Goal: Information Seeking & Learning: Learn about a topic

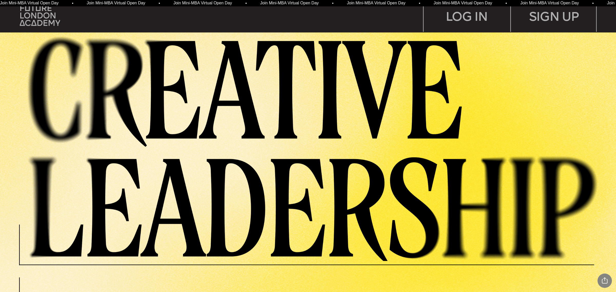
scroll to position [257, 0]
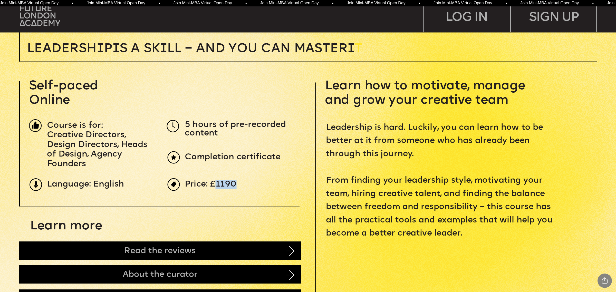
drag, startPoint x: 215, startPoint y: 184, endPoint x: 240, endPoint y: 184, distance: 25.4
click at [240, 184] on p "Price: £1190" at bounding box center [329, 185] width 289 height 8
click at [268, 185] on p "Price: £1190" at bounding box center [329, 185] width 289 height 8
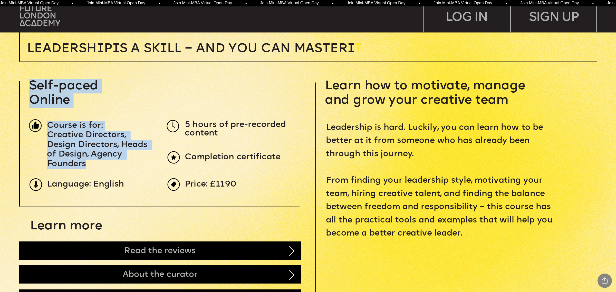
drag, startPoint x: 186, startPoint y: 124, endPoint x: 228, endPoint y: 140, distance: 45.0
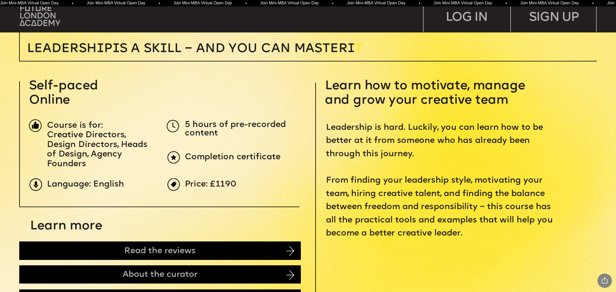
drag, startPoint x: 186, startPoint y: 157, endPoint x: 284, endPoint y: 156, distance: 98.5
click at [284, 156] on p "Completion certificate" at bounding box center [304, 157] width 238 height 8
click at [104, 184] on span "Language: English" at bounding box center [85, 184] width 77 height 9
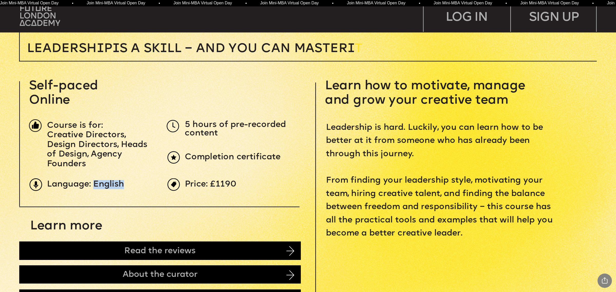
click at [104, 184] on span "Language: English" at bounding box center [85, 184] width 77 height 9
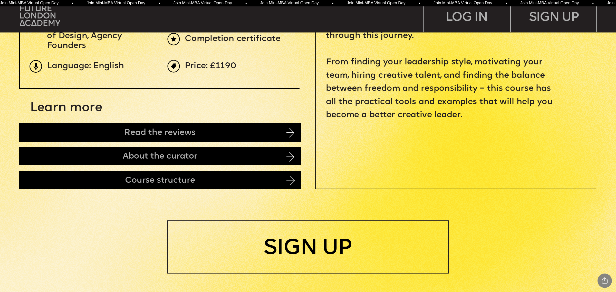
scroll to position [385, 0]
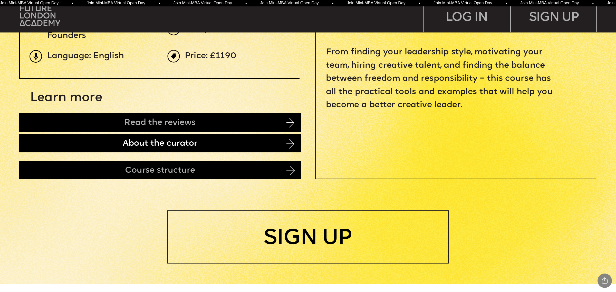
click at [159, 145] on div "About the curator" at bounding box center [159, 143] width 281 height 18
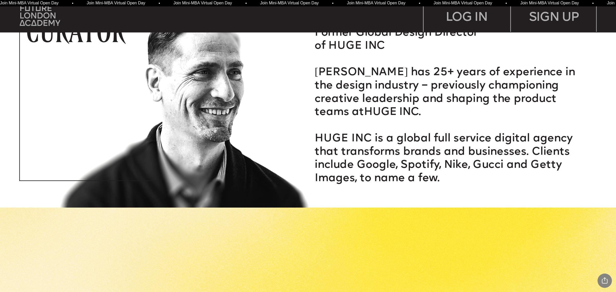
scroll to position [1247, 0]
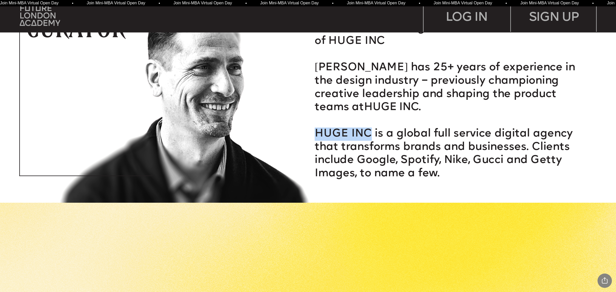
drag, startPoint x: 315, startPoint y: 133, endPoint x: 371, endPoint y: 135, distance: 56.0
click at [371, 135] on span "HUGE INC is a global full service digital agency that transforms brands and bus…" at bounding box center [445, 154] width 261 height 51
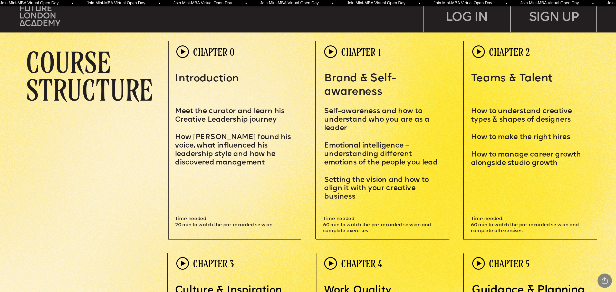
scroll to position [1792, 0]
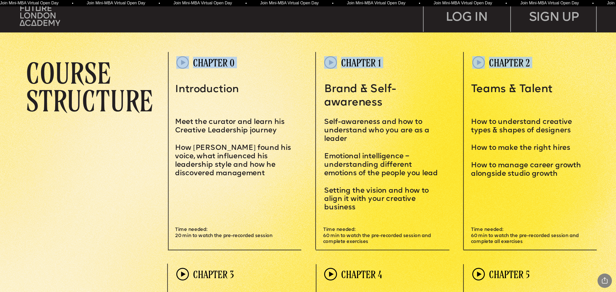
drag, startPoint x: 29, startPoint y: 71, endPoint x: 173, endPoint y: 108, distance: 148.5
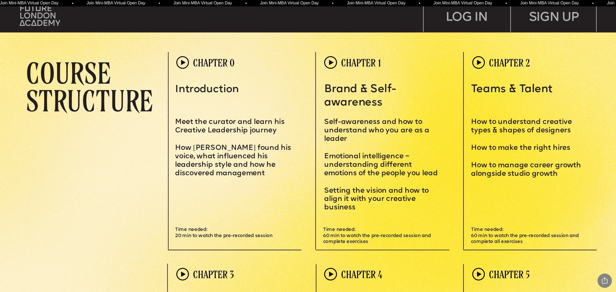
click at [78, 92] on p "COURSE STRUCTURE" at bounding box center [97, 86] width 142 height 55
click at [418, 237] on span "Time needed: 60 min to watch the pre-recorded session and complete exercises" at bounding box center [377, 236] width 109 height 17
drag, startPoint x: 325, startPoint y: 121, endPoint x: 392, endPoint y: 229, distance: 127.2
click at [392, 229] on div "CHAPTER 0 CHAPTER 1 CHAPTER 2 COURSE STRUCTURE Introduction Meet the curator an…" at bounding box center [311, 154] width 571 height 205
click at [376, 195] on span "etting the vision and how to align it with your creative business" at bounding box center [377, 199] width 106 height 24
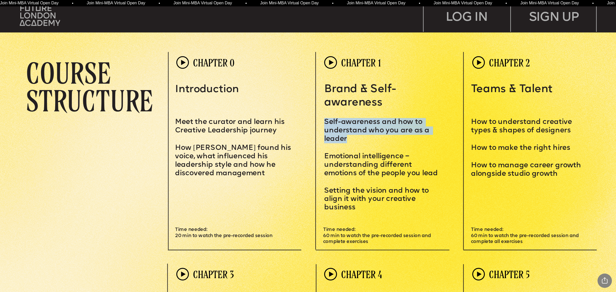
drag, startPoint x: 324, startPoint y: 121, endPoint x: 347, endPoint y: 142, distance: 31.4
click at [347, 142] on p "S elf-awareness and how to understand who you are as a leader" at bounding box center [382, 127] width 117 height 34
click at [357, 143] on p "S elf-awareness and how to understand who you are as a leader" at bounding box center [382, 127] width 117 height 34
drag, startPoint x: 325, startPoint y: 122, endPoint x: 352, endPoint y: 142, distance: 33.9
click at [352, 142] on p "S elf-awareness and how to understand who you are as a leader" at bounding box center [382, 127] width 117 height 34
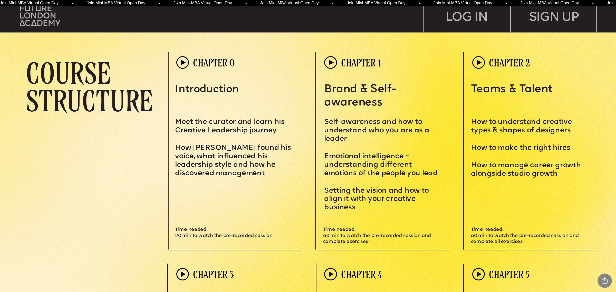
click at [361, 145] on p "Emotional intelligence – understanding different emotions of the people you lead" at bounding box center [382, 160] width 117 height 34
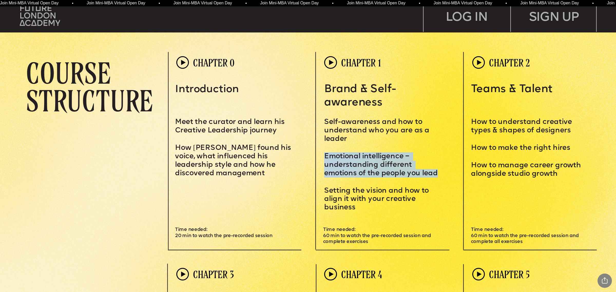
drag, startPoint x: 324, startPoint y: 158, endPoint x: 437, endPoint y: 174, distance: 114.5
click at [437, 174] on span "Emotional intelligence – understanding different emotions of the people you lead" at bounding box center [381, 165] width 114 height 24
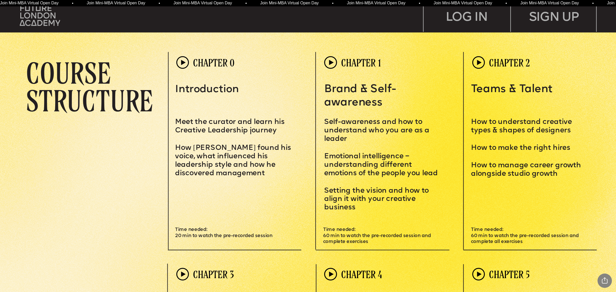
click at [363, 184] on p "S etting the vision and how to align it with your creative business" at bounding box center [382, 195] width 117 height 34
click at [324, 190] on span "S" at bounding box center [326, 190] width 5 height 7
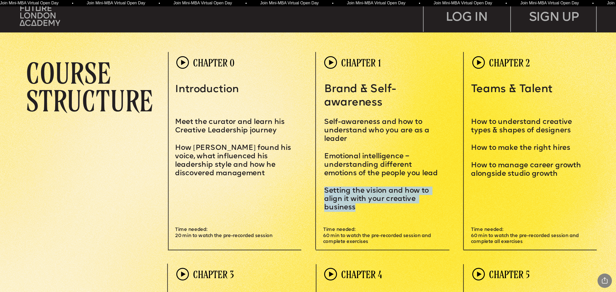
drag, startPoint x: 324, startPoint y: 190, endPoint x: 356, endPoint y: 205, distance: 35.1
click at [356, 205] on p "S etting the vision and how to align it with your creative business" at bounding box center [382, 195] width 117 height 34
click at [353, 200] on span "etting the vision and how to align it with your creative business" at bounding box center [377, 199] width 106 height 24
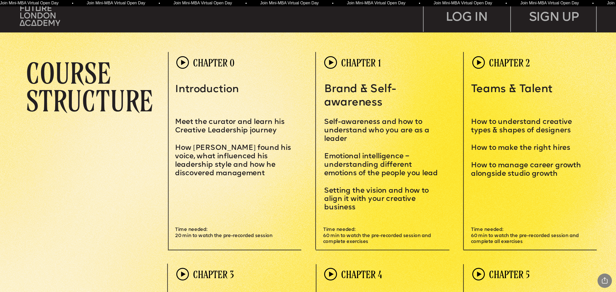
drag, startPoint x: 473, startPoint y: 89, endPoint x: 558, endPoint y: 83, distance: 85.6
click at [558, 83] on p "Teams & Talent" at bounding box center [531, 89] width 120 height 13
click at [542, 87] on span "Teams & Talent" at bounding box center [512, 89] width 82 height 11
drag, startPoint x: 472, startPoint y: 86, endPoint x: 552, endPoint y: 87, distance: 80.1
click at [552, 87] on span "Teams & Talent" at bounding box center [512, 89] width 82 height 11
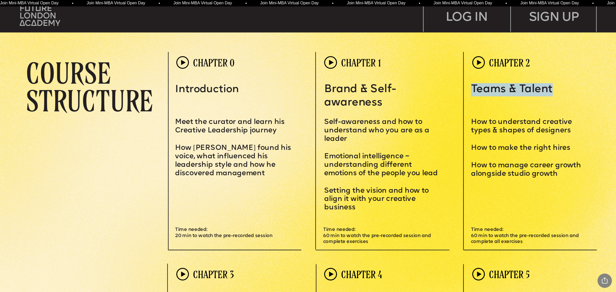
click at [531, 92] on span "Teams & Talent" at bounding box center [512, 89] width 82 height 11
drag, startPoint x: 472, startPoint y: 86, endPoint x: 550, endPoint y: 83, distance: 78.8
click at [550, 84] on span "Teams & Talent" at bounding box center [512, 89] width 82 height 11
click at [536, 95] on span "Teams & Talent" at bounding box center [512, 89] width 82 height 11
drag, startPoint x: 471, startPoint y: 89, endPoint x: 552, endPoint y: 85, distance: 81.1
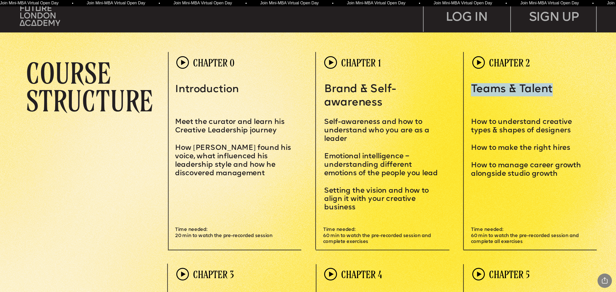
click at [552, 85] on span "Teams & Talent" at bounding box center [512, 89] width 82 height 11
click at [327, 119] on span "S" at bounding box center [326, 122] width 5 height 7
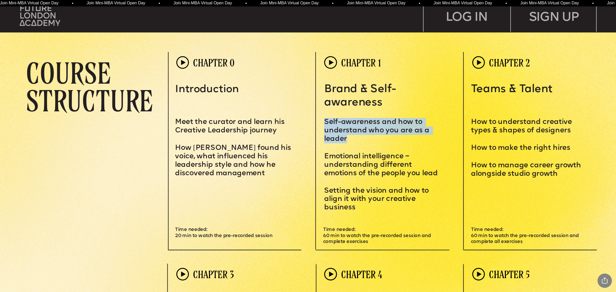
drag, startPoint x: 327, startPoint y: 119, endPoint x: 344, endPoint y: 136, distance: 24.7
click at [344, 136] on span "S elf-awareness and how to understand who you are as a leader" at bounding box center [377, 131] width 107 height 24
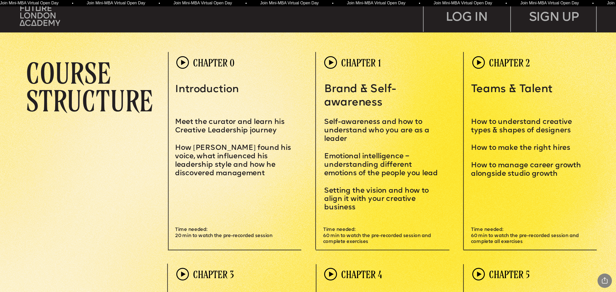
click at [361, 147] on p "Emotional intelligence – understanding different emotions of the people you lead" at bounding box center [382, 160] width 117 height 34
